Goal: Information Seeking & Learning: Learn about a topic

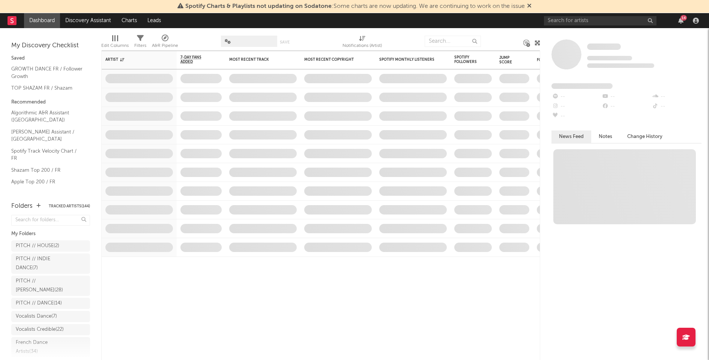
click at [682, 18] on div "14" at bounding box center [683, 18] width 6 height 6
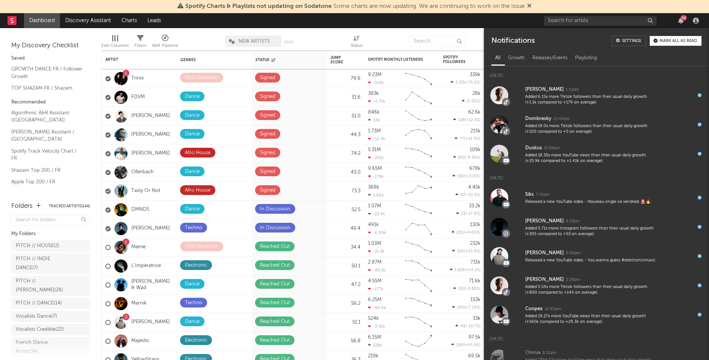
click at [682, 18] on div "14" at bounding box center [683, 18] width 6 height 6
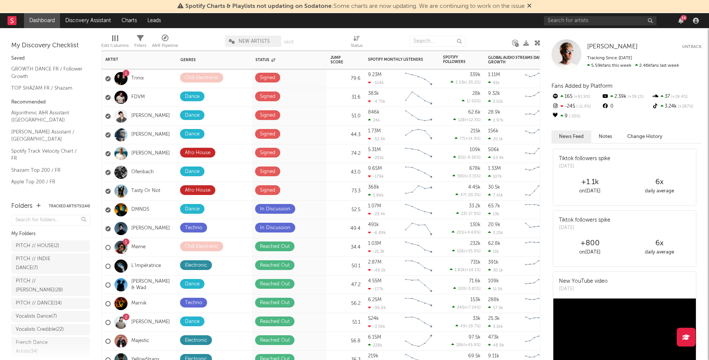
click at [172, 81] on div "1 Trinix" at bounding box center [139, 78] width 75 height 19
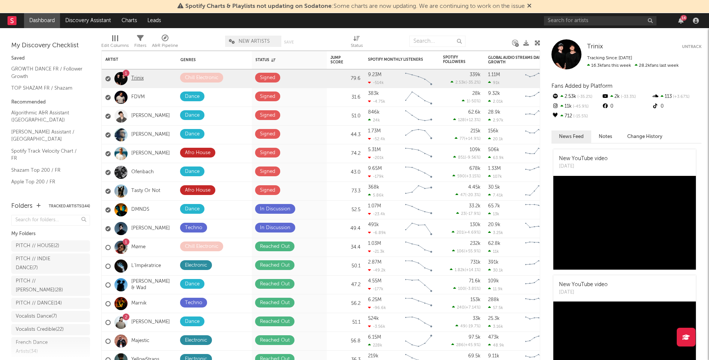
click at [142, 80] on link "Trinix" at bounding box center [137, 78] width 12 height 6
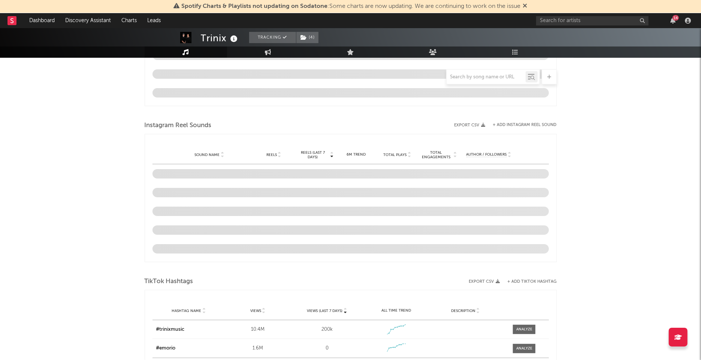
select select "6m"
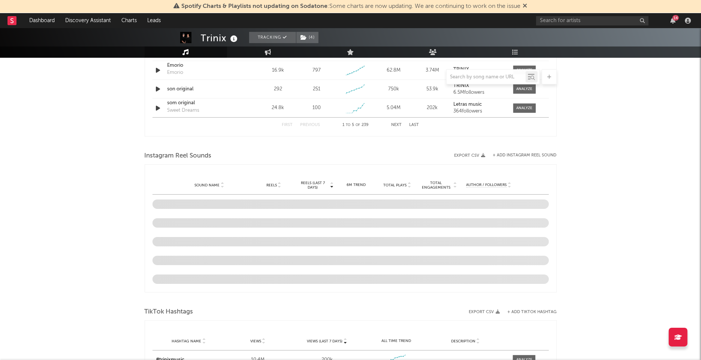
scroll to position [616, 0]
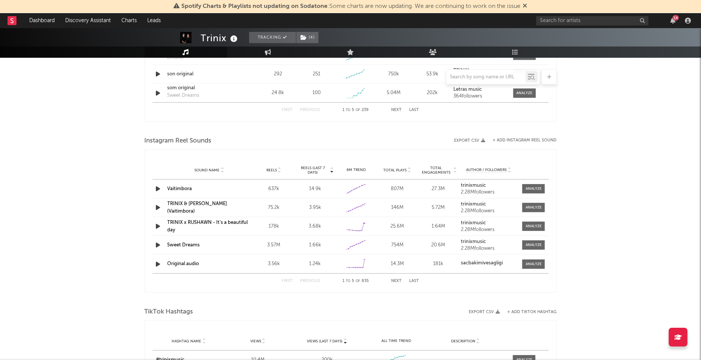
click at [396, 281] on button "Next" at bounding box center [397, 281] width 10 height 4
click at [395, 281] on button "Next" at bounding box center [397, 281] width 10 height 4
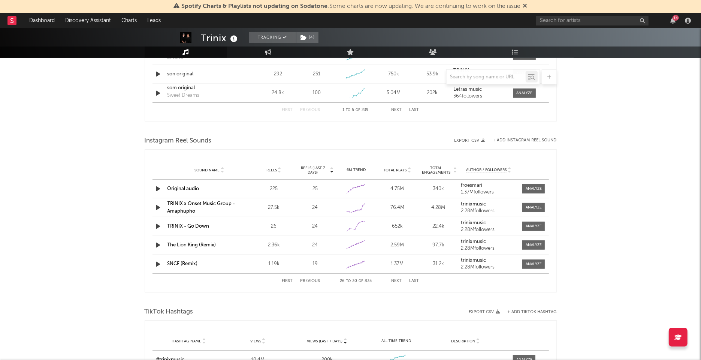
click at [313, 279] on button "Previous" at bounding box center [311, 281] width 20 height 4
click at [157, 242] on icon "button" at bounding box center [158, 244] width 8 height 9
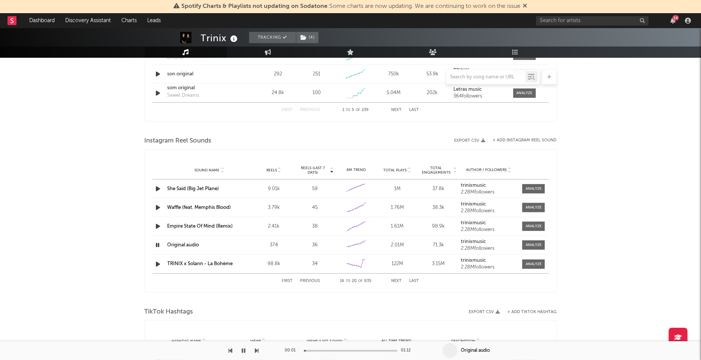
click at [157, 242] on icon "button" at bounding box center [157, 244] width 7 height 9
